Goal: Task Accomplishment & Management: Manage account settings

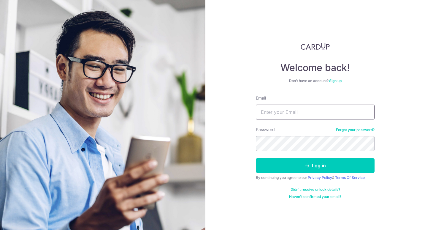
click at [279, 113] on input "Email" at bounding box center [315, 112] width 119 height 15
type input "[EMAIL_ADDRESS][DOMAIN_NAME]"
click at [256, 158] on button "Log in" at bounding box center [315, 165] width 119 height 15
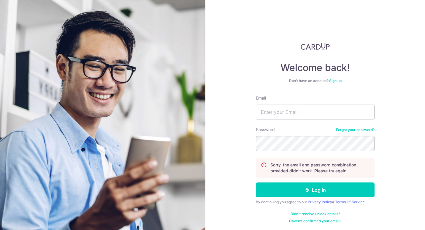
click at [347, 129] on link "Forgot your password?" at bounding box center [355, 129] width 39 height 5
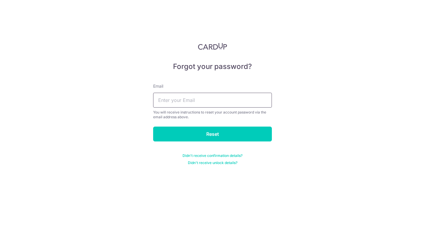
click at [179, 102] on input "text" at bounding box center [212, 100] width 119 height 15
type input "[EMAIL_ADDRESS][DOMAIN_NAME]"
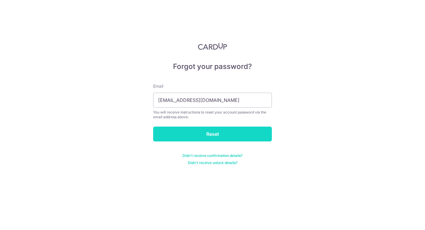
click at [194, 134] on input "Reset" at bounding box center [212, 134] width 119 height 15
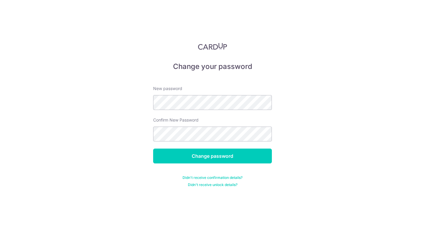
click at [204, 148] on form "New password Confirm New Password Change password Didn't receive confirmation d…" at bounding box center [212, 132] width 119 height 109
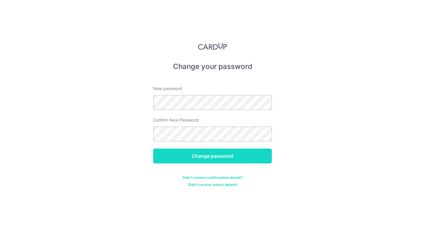
click at [205, 155] on input "Change password" at bounding box center [212, 155] width 119 height 15
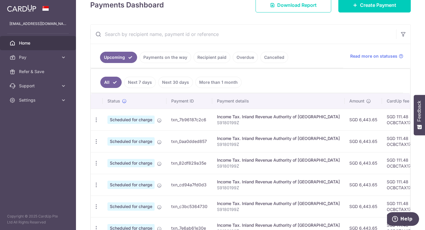
scroll to position [94, 0]
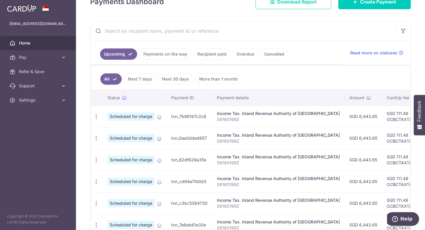
click at [217, 54] on link "Recipient paid" at bounding box center [212, 53] width 37 height 11
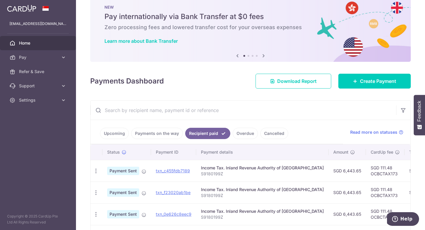
scroll to position [63, 0]
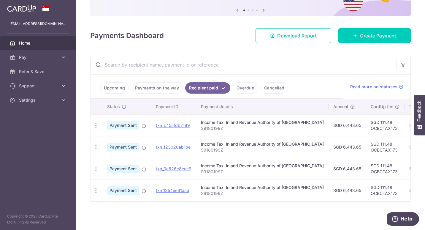
click at [242, 197] on td "Income Tax. Inland Revenue Authority of [GEOGRAPHIC_DATA] S9180199Z" at bounding box center [262, 190] width 132 height 22
drag, startPoint x: 241, startPoint y: 202, endPoint x: 276, endPoint y: 204, distance: 34.8
click at [276, 204] on div "× Pause Schedule Pause all future payments in this series Pause just this one p…" at bounding box center [250, 115] width 349 height 230
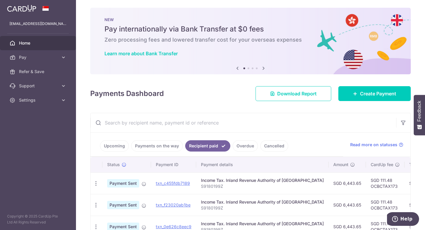
scroll to position [0, 0]
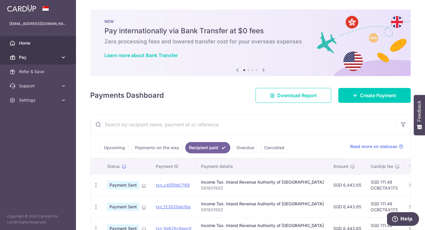
click at [32, 57] on span "Pay" at bounding box center [38, 57] width 39 height 6
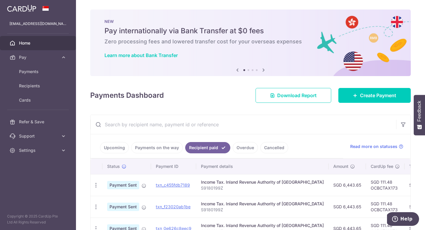
click at [18, 5] on img at bounding box center [21, 8] width 29 height 7
